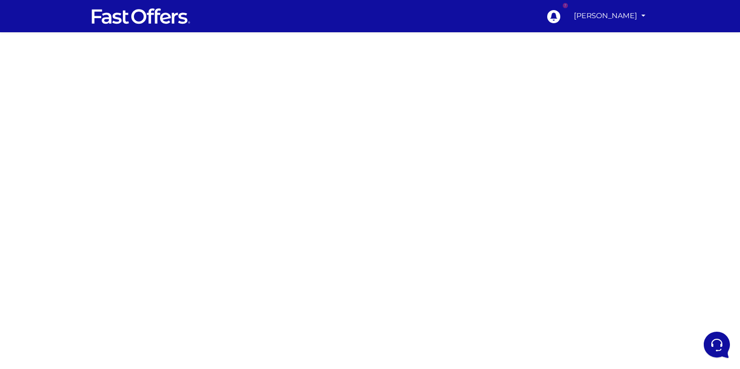
click at [558, 84] on div at bounding box center [370, 296] width 740 height 504
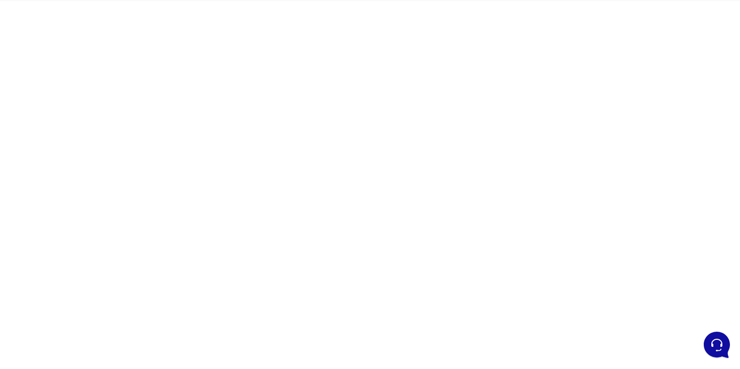
click at [571, 194] on div at bounding box center [370, 263] width 740 height 504
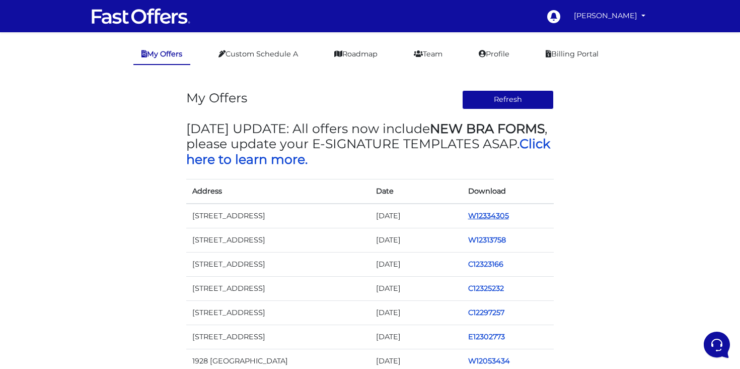
click at [499, 212] on link "W12334305" at bounding box center [488, 215] width 41 height 9
